Goal: Obtain resource: Obtain resource

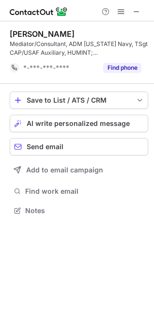
scroll to position [204, 154]
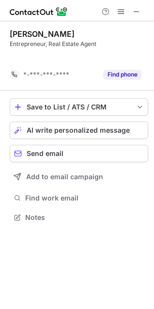
scroll to position [195, 154]
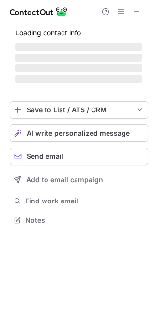
scroll to position [211, 154]
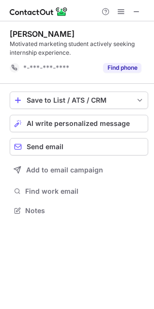
scroll to position [204, 154]
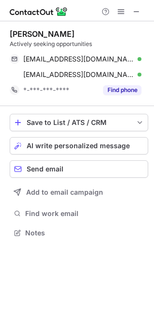
scroll to position [226, 154]
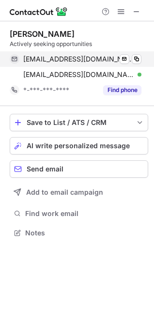
click at [140, 59] on span at bounding box center [137, 59] width 8 height 8
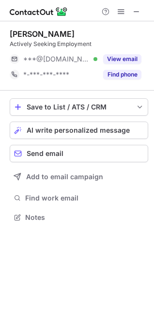
scroll to position [211, 154]
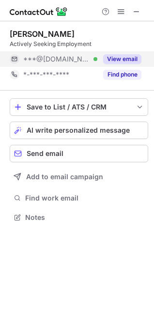
click at [112, 57] on button "View email" at bounding box center [122, 59] width 38 height 10
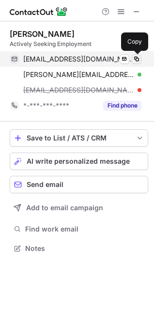
click at [134, 57] on span at bounding box center [137, 59] width 8 height 8
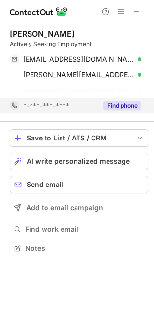
scroll to position [226, 154]
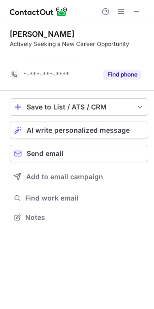
scroll to position [195, 154]
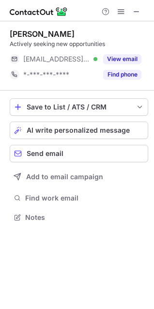
scroll to position [211, 154]
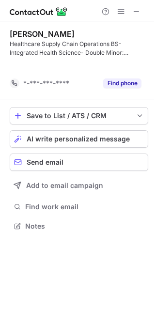
scroll to position [204, 154]
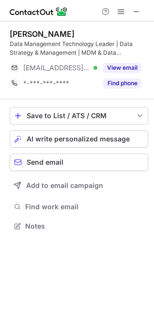
scroll to position [220, 154]
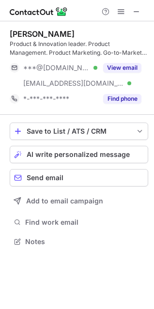
scroll to position [235, 154]
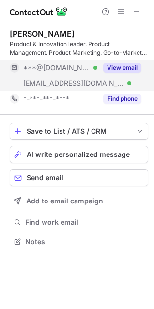
click at [118, 68] on button "View email" at bounding box center [122, 68] width 38 height 10
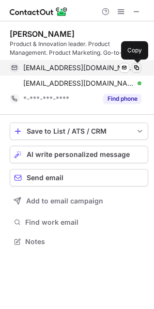
click at [139, 67] on span at bounding box center [137, 68] width 8 height 8
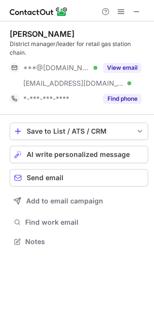
scroll to position [235, 154]
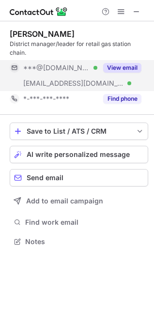
click at [113, 65] on button "View email" at bounding box center [122, 68] width 38 height 10
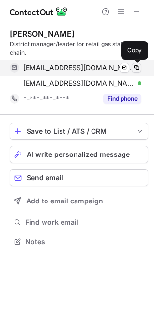
click at [140, 66] on span at bounding box center [137, 68] width 8 height 8
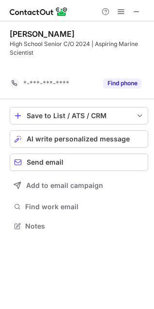
scroll to position [204, 154]
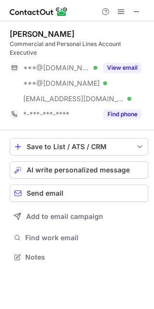
scroll to position [251, 154]
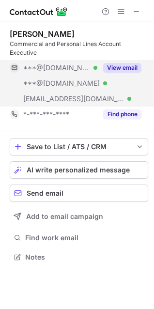
click at [128, 69] on button "View email" at bounding box center [122, 68] width 38 height 10
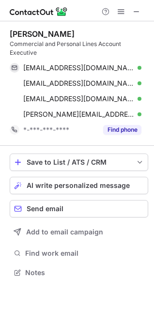
scroll to position [266, 154]
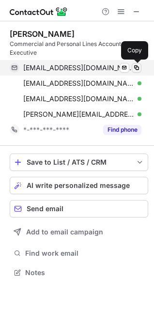
click at [137, 65] on span at bounding box center [137, 68] width 8 height 8
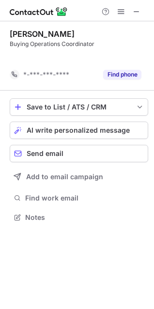
scroll to position [195, 154]
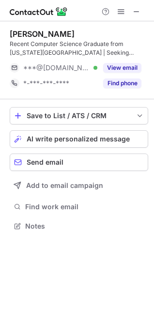
scroll to position [220, 154]
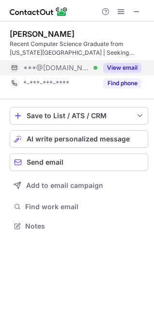
click at [111, 70] on button "View email" at bounding box center [122, 68] width 38 height 10
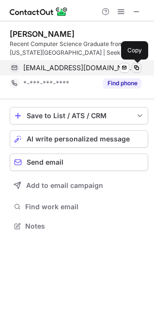
click at [138, 67] on span at bounding box center [137, 68] width 8 height 8
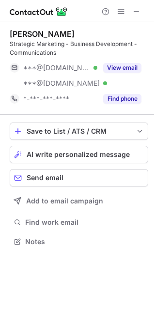
scroll to position [235, 154]
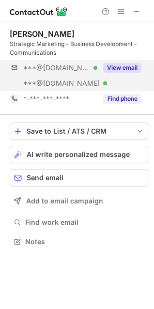
click at [124, 83] on div "***@[DOMAIN_NAME] Verified ***@[DOMAIN_NAME] Verified View email" at bounding box center [79, 75] width 139 height 31
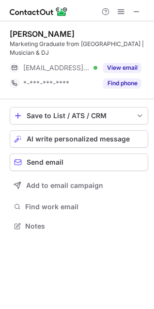
scroll to position [220, 154]
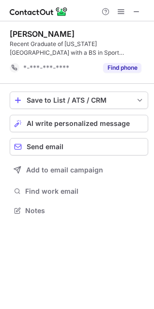
scroll to position [204, 154]
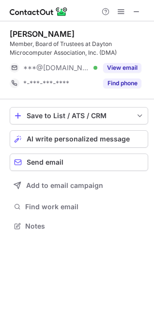
scroll to position [220, 154]
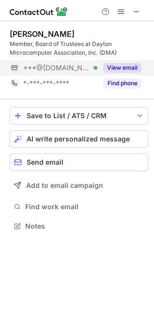
click at [126, 62] on div "View email" at bounding box center [119, 68] width 44 height 16
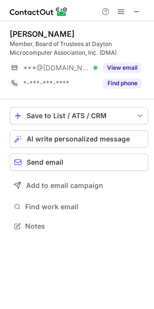
scroll to position [214, 154]
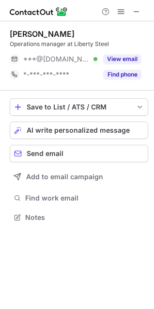
scroll to position [211, 154]
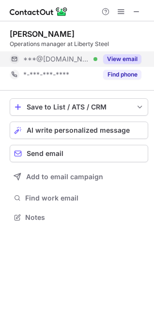
click at [136, 54] on div "View email" at bounding box center [119, 59] width 44 height 16
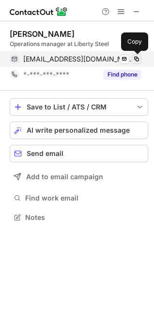
click at [139, 60] on span at bounding box center [137, 59] width 8 height 8
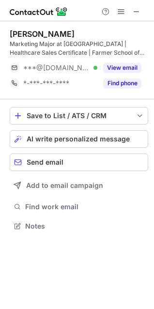
scroll to position [220, 154]
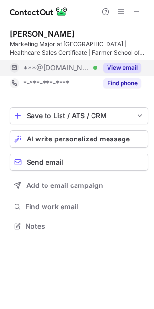
click at [110, 63] on button "View email" at bounding box center [122, 68] width 38 height 10
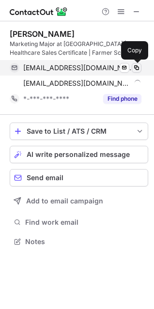
click at [137, 66] on span at bounding box center [137, 68] width 8 height 8
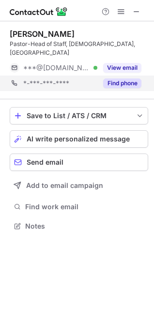
scroll to position [220, 154]
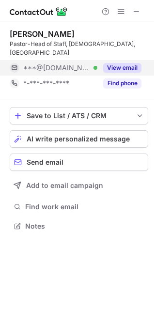
click at [115, 60] on div "View email" at bounding box center [119, 68] width 44 height 16
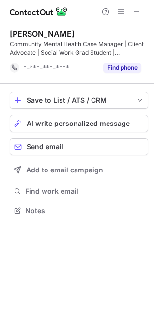
scroll to position [204, 154]
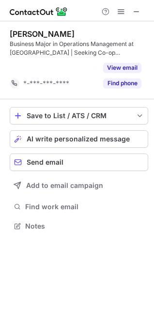
scroll to position [204, 154]
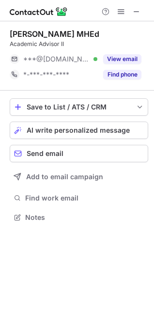
scroll to position [211, 154]
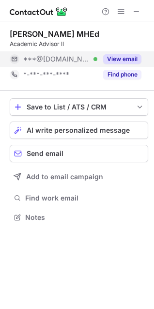
click at [107, 62] on button "View email" at bounding box center [122, 59] width 38 height 10
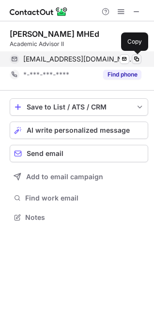
click at [139, 62] on span at bounding box center [137, 59] width 8 height 8
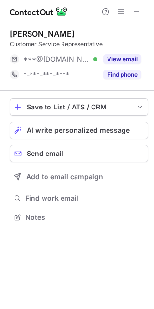
scroll to position [211, 154]
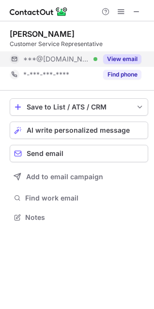
click at [116, 55] on button "View email" at bounding box center [122, 59] width 38 height 10
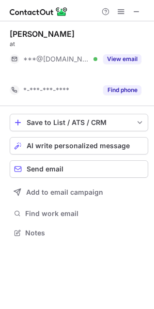
scroll to position [211, 154]
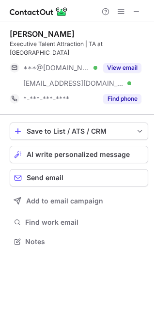
scroll to position [226, 154]
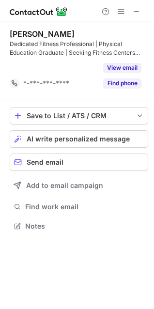
scroll to position [204, 154]
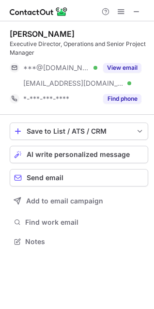
scroll to position [235, 154]
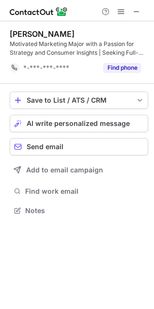
scroll to position [204, 154]
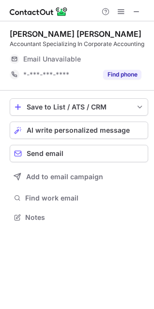
scroll to position [211, 154]
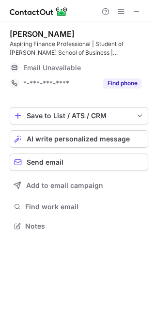
scroll to position [220, 154]
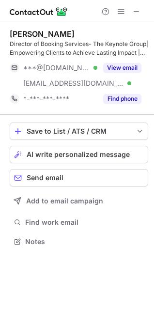
scroll to position [235, 154]
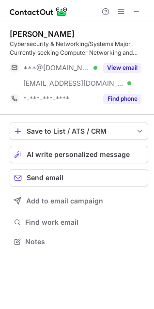
scroll to position [235, 154]
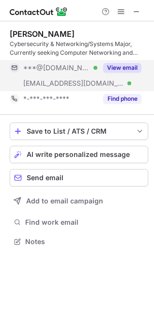
click at [115, 68] on button "View email" at bounding box center [122, 68] width 38 height 10
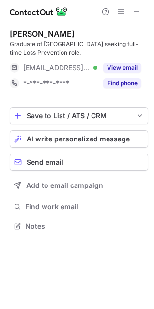
scroll to position [220, 154]
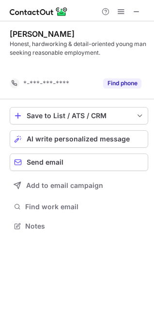
scroll to position [204, 154]
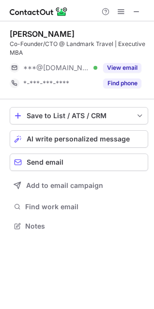
scroll to position [220, 154]
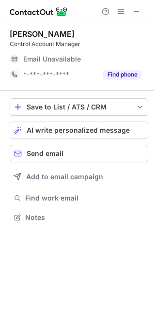
scroll to position [211, 154]
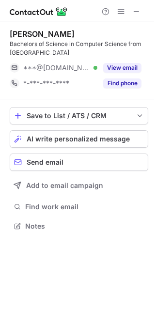
scroll to position [220, 154]
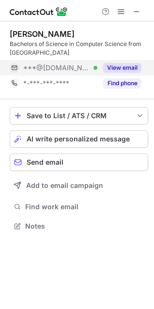
click at [130, 67] on button "View email" at bounding box center [122, 68] width 38 height 10
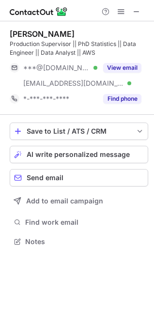
scroll to position [235, 154]
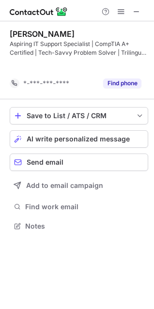
scroll to position [204, 154]
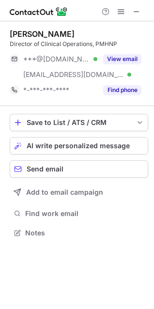
scroll to position [226, 154]
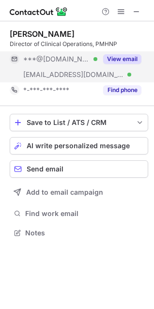
click at [113, 59] on button "View email" at bounding box center [122, 59] width 38 height 10
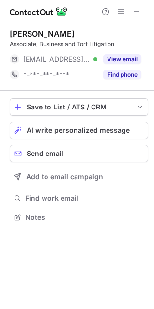
scroll to position [211, 154]
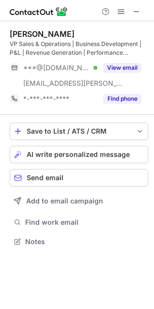
scroll to position [235, 154]
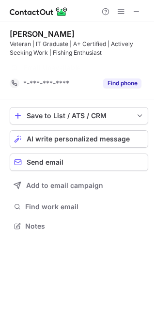
scroll to position [204, 154]
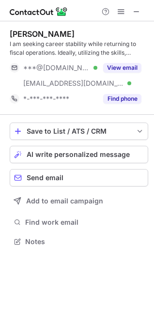
scroll to position [235, 154]
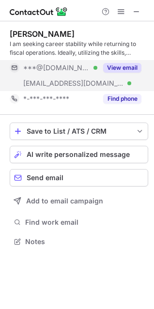
click at [109, 70] on button "View email" at bounding box center [122, 68] width 38 height 10
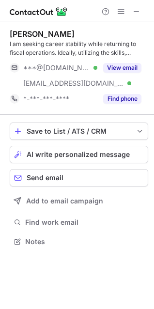
scroll to position [214, 154]
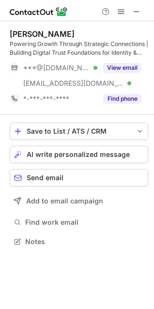
scroll to position [235, 154]
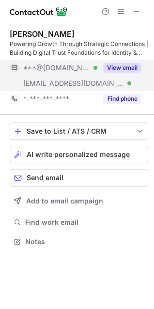
click at [113, 65] on button "View email" at bounding box center [122, 68] width 38 height 10
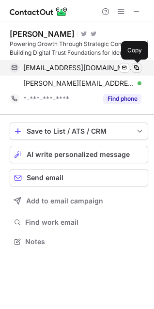
click at [136, 65] on span at bounding box center [137, 68] width 8 height 8
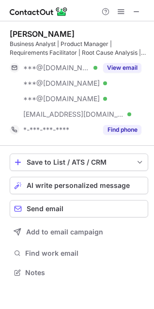
scroll to position [266, 154]
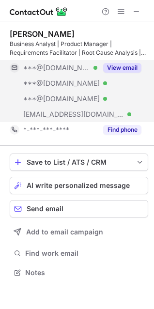
click at [120, 65] on button "View email" at bounding box center [122, 68] width 38 height 10
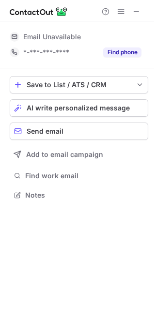
scroll to position [214, 154]
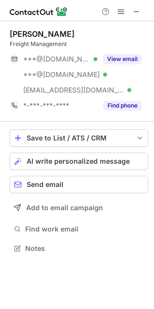
scroll to position [242, 154]
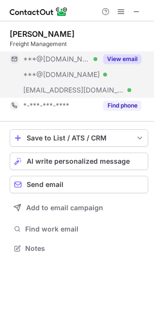
click at [118, 60] on button "View email" at bounding box center [122, 59] width 38 height 10
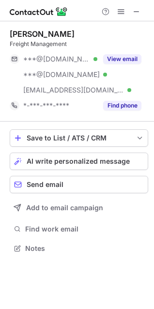
scroll to position [214, 154]
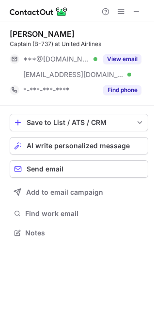
scroll to position [226, 154]
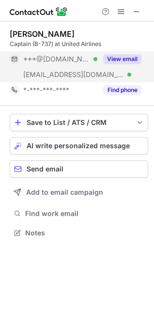
click at [119, 58] on button "View email" at bounding box center [122, 59] width 38 height 10
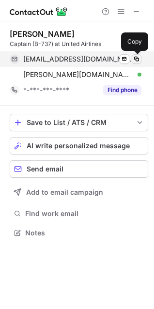
click at [134, 57] on span at bounding box center [137, 59] width 8 height 8
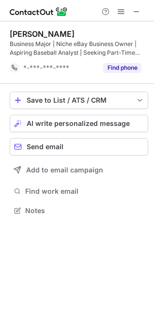
scroll to position [204, 154]
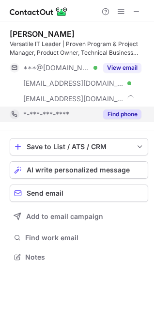
scroll to position [251, 154]
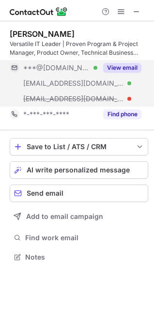
click at [111, 62] on div "View email" at bounding box center [119, 68] width 44 height 16
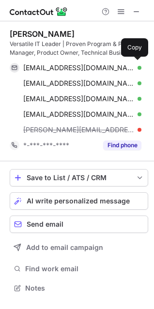
scroll to position [282, 154]
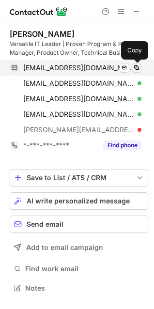
click at [136, 68] on span at bounding box center [137, 68] width 8 height 8
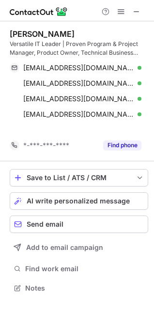
scroll to position [266, 154]
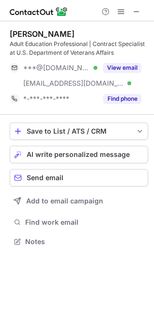
scroll to position [235, 154]
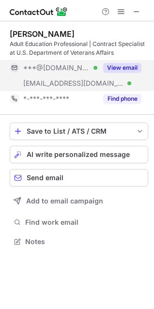
click at [123, 65] on button "View email" at bounding box center [122, 68] width 38 height 10
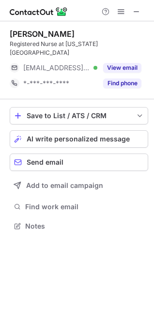
scroll to position [220, 154]
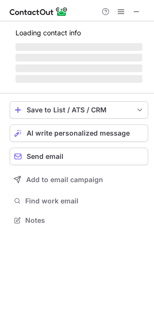
scroll to position [214, 154]
click at [141, 68] on span "‌" at bounding box center [79, 69] width 127 height 8
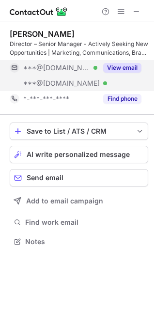
scroll to position [235, 154]
click at [139, 65] on button "View email" at bounding box center [122, 68] width 38 height 10
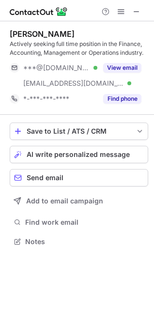
scroll to position [235, 154]
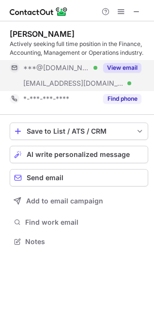
click at [112, 65] on button "View email" at bounding box center [122, 68] width 38 height 10
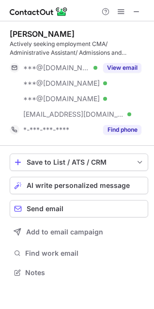
scroll to position [266, 154]
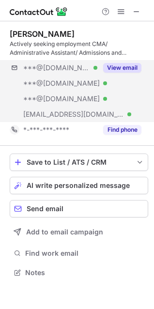
click at [128, 81] on div "***@[DOMAIN_NAME] Verified ***@[DOMAIN_NAME] Verified ***@[DOMAIN_NAME] Verifie…" at bounding box center [79, 91] width 139 height 62
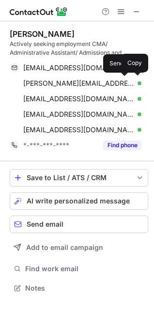
scroll to position [282, 154]
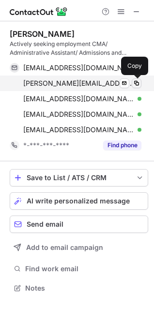
click at [139, 82] on span at bounding box center [137, 84] width 8 height 8
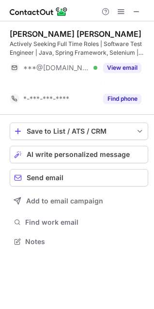
scroll to position [220, 154]
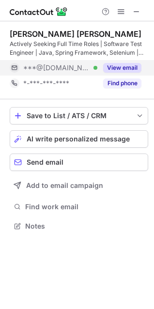
click at [133, 65] on button "View email" at bounding box center [122, 68] width 38 height 10
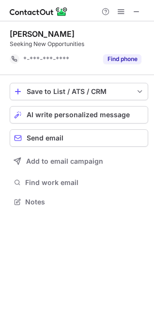
scroll to position [195, 154]
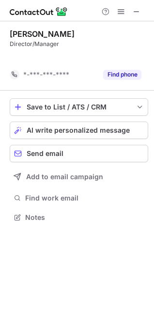
scroll to position [195, 154]
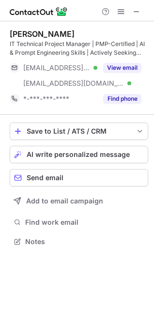
scroll to position [235, 154]
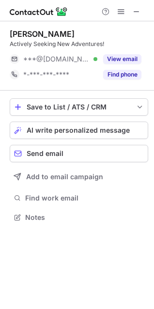
scroll to position [211, 154]
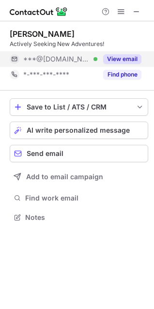
click at [120, 57] on button "View email" at bounding box center [122, 59] width 38 height 10
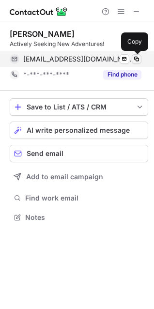
click at [137, 59] on span at bounding box center [137, 59] width 8 height 8
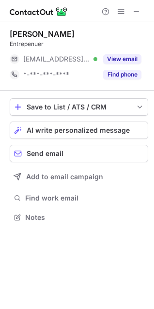
scroll to position [211, 154]
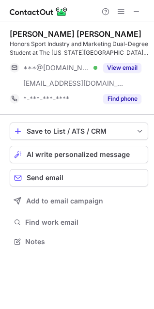
scroll to position [235, 154]
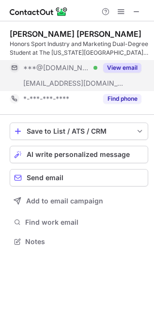
click at [115, 68] on button "View email" at bounding box center [122, 68] width 38 height 10
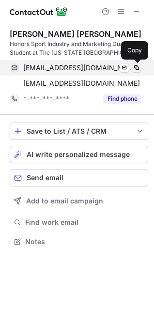
click at [135, 68] on span at bounding box center [137, 68] width 8 height 8
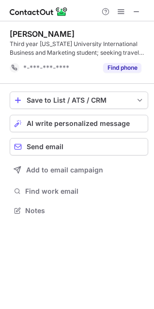
scroll to position [204, 154]
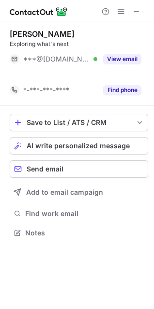
scroll to position [211, 154]
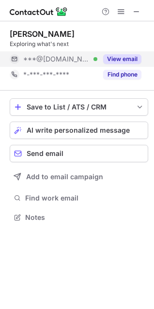
click at [118, 57] on button "View email" at bounding box center [122, 59] width 38 height 10
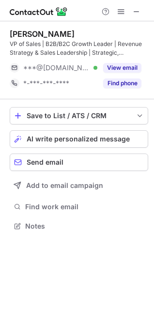
scroll to position [220, 154]
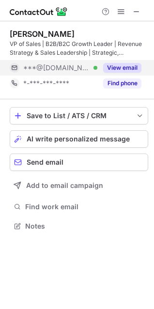
click at [128, 63] on div "View email" at bounding box center [119, 68] width 44 height 16
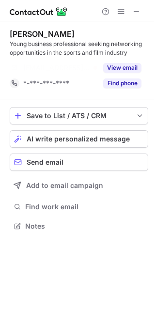
scroll to position [204, 154]
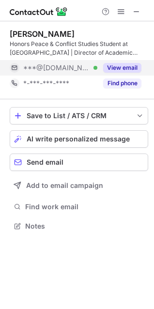
scroll to position [220, 154]
click at [118, 65] on button "View email" at bounding box center [122, 68] width 38 height 10
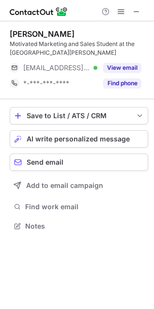
scroll to position [220, 154]
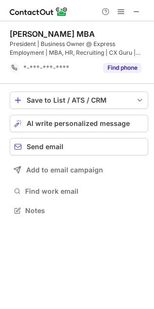
scroll to position [204, 154]
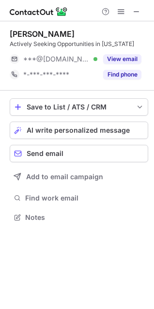
scroll to position [211, 154]
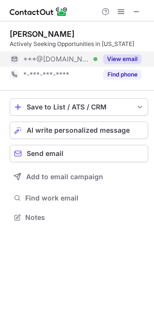
click at [129, 55] on button "View email" at bounding box center [122, 59] width 38 height 10
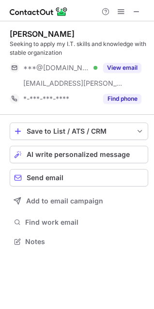
scroll to position [235, 154]
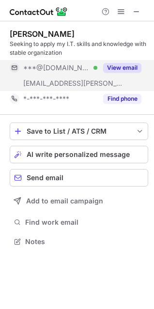
click at [114, 68] on button "View email" at bounding box center [122, 68] width 38 height 10
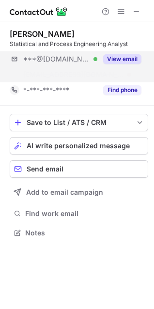
scroll to position [211, 154]
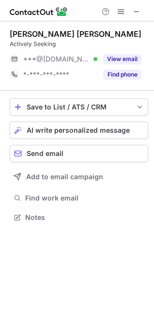
scroll to position [211, 154]
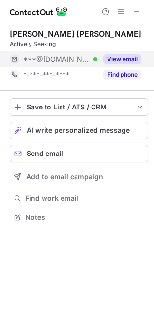
click at [131, 61] on button "View email" at bounding box center [122, 59] width 38 height 10
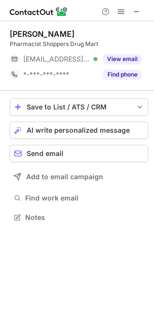
scroll to position [211, 154]
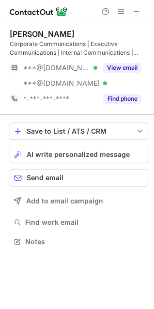
scroll to position [235, 154]
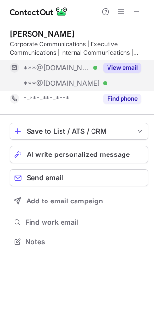
click at [128, 71] on button "View email" at bounding box center [122, 68] width 38 height 10
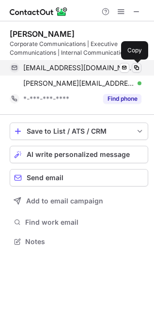
click at [138, 69] on span at bounding box center [137, 68] width 8 height 8
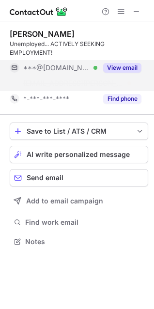
scroll to position [220, 154]
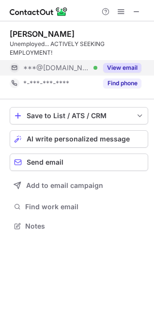
click at [134, 68] on button "View email" at bounding box center [122, 68] width 38 height 10
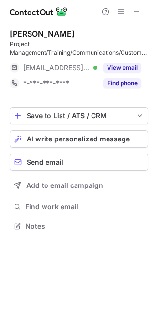
scroll to position [220, 154]
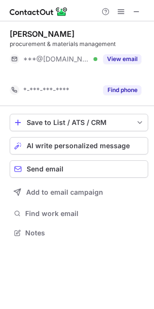
scroll to position [211, 154]
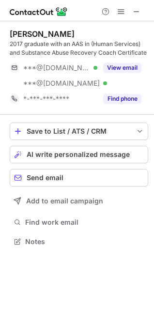
scroll to position [235, 154]
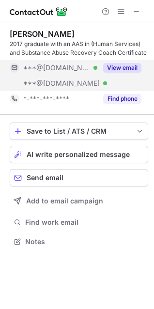
click at [117, 70] on button "View email" at bounding box center [122, 68] width 38 height 10
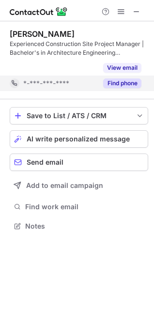
scroll to position [204, 154]
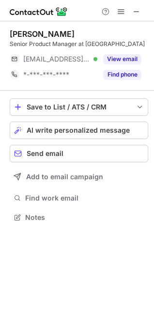
scroll to position [211, 154]
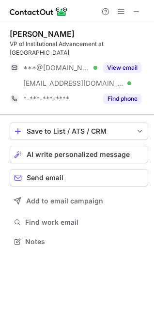
scroll to position [235, 154]
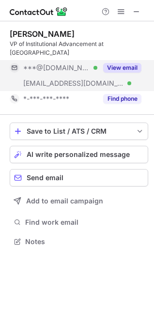
click at [117, 69] on button "View email" at bounding box center [122, 68] width 38 height 10
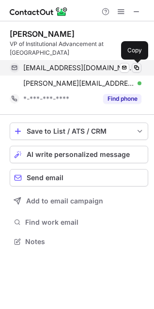
click at [136, 67] on span at bounding box center [137, 68] width 8 height 8
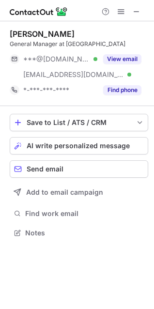
scroll to position [226, 154]
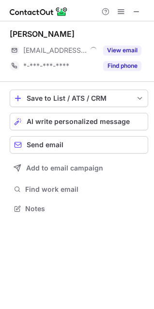
scroll to position [202, 154]
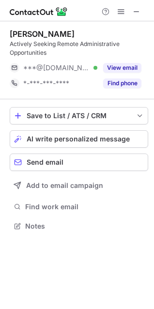
scroll to position [220, 154]
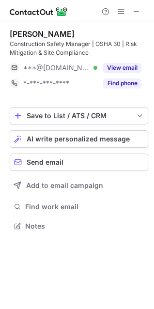
scroll to position [220, 154]
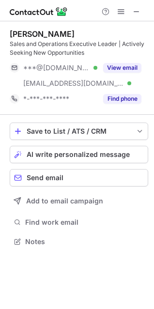
scroll to position [235, 154]
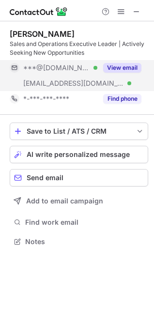
click at [118, 67] on button "View email" at bounding box center [122, 68] width 38 height 10
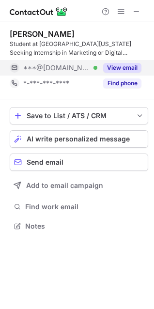
scroll to position [220, 154]
click at [124, 67] on button "View email" at bounding box center [122, 68] width 38 height 10
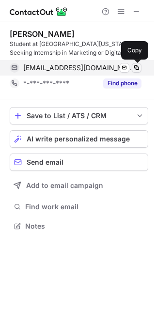
click at [138, 63] on button at bounding box center [137, 68] width 10 height 10
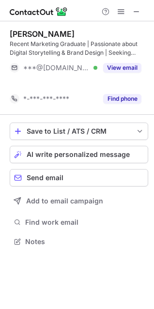
scroll to position [220, 154]
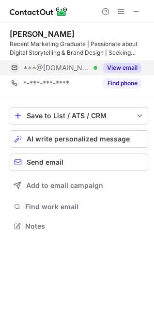
click at [125, 70] on button "View email" at bounding box center [122, 68] width 38 height 10
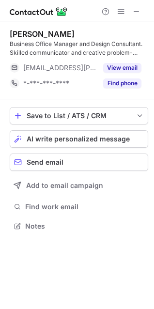
scroll to position [220, 154]
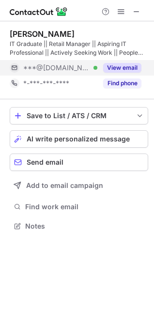
scroll to position [220, 154]
click at [122, 69] on button "View email" at bounding box center [122, 68] width 38 height 10
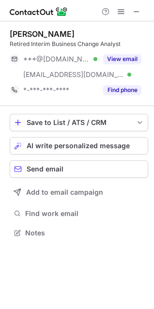
scroll to position [226, 154]
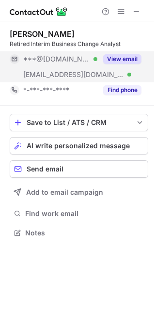
click at [113, 56] on button "View email" at bounding box center [122, 59] width 38 height 10
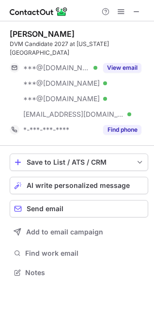
scroll to position [266, 154]
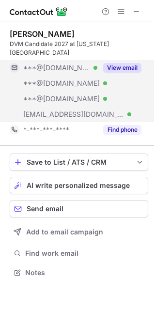
click at [126, 66] on button "View email" at bounding box center [122, 68] width 38 height 10
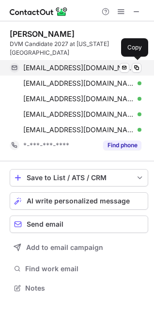
scroll to position [282, 154]
click at [136, 68] on span at bounding box center [137, 68] width 8 height 8
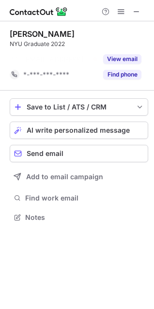
scroll to position [195, 154]
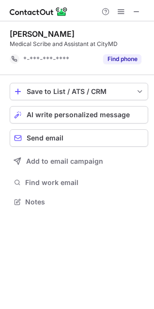
scroll to position [195, 154]
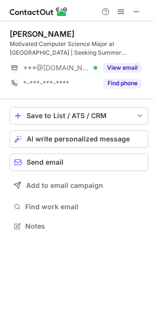
scroll to position [220, 154]
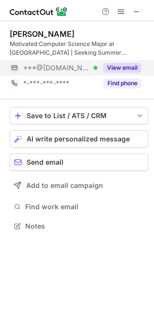
click at [124, 63] on div "View email" at bounding box center [119, 68] width 44 height 16
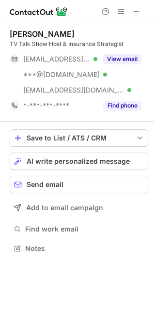
scroll to position [242, 154]
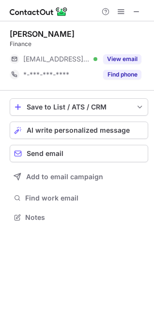
scroll to position [211, 154]
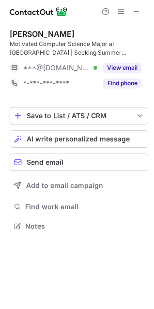
scroll to position [220, 154]
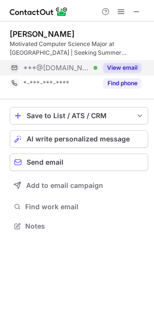
click at [137, 65] on button "View email" at bounding box center [122, 68] width 38 height 10
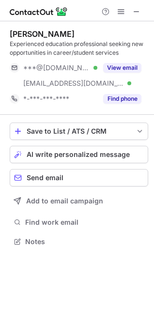
scroll to position [235, 154]
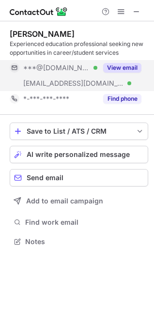
click at [119, 65] on button "View email" at bounding box center [122, 68] width 38 height 10
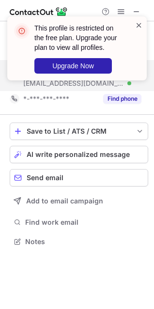
click at [142, 27] on span at bounding box center [139, 25] width 8 height 10
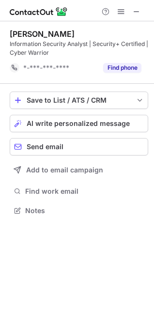
scroll to position [204, 154]
